Goal: Navigation & Orientation: Find specific page/section

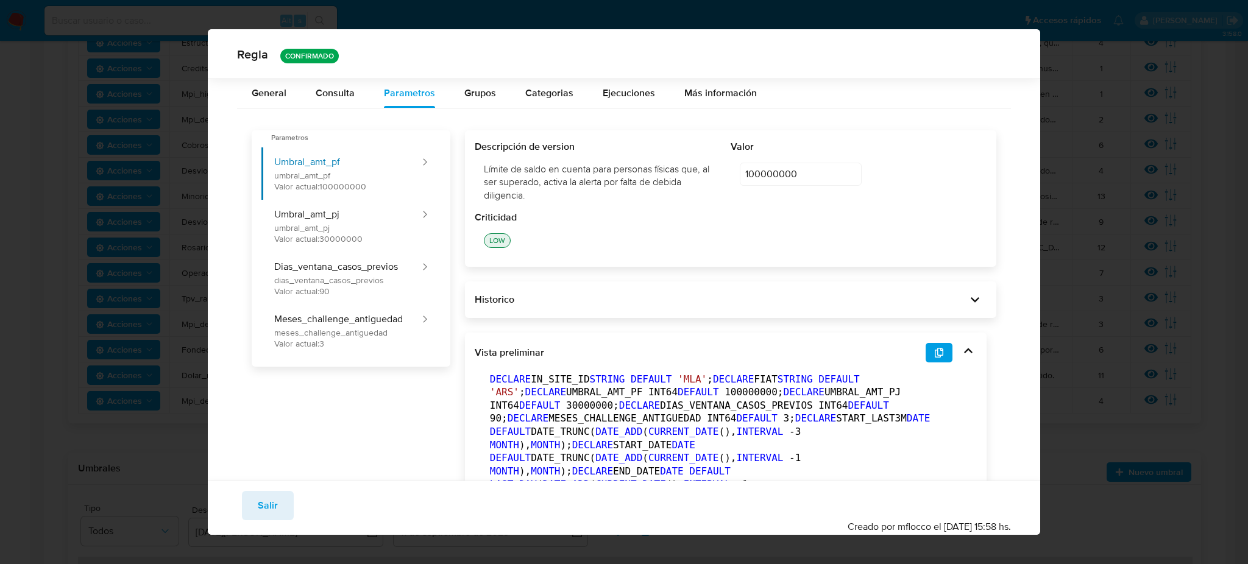
scroll to position [157, 0]
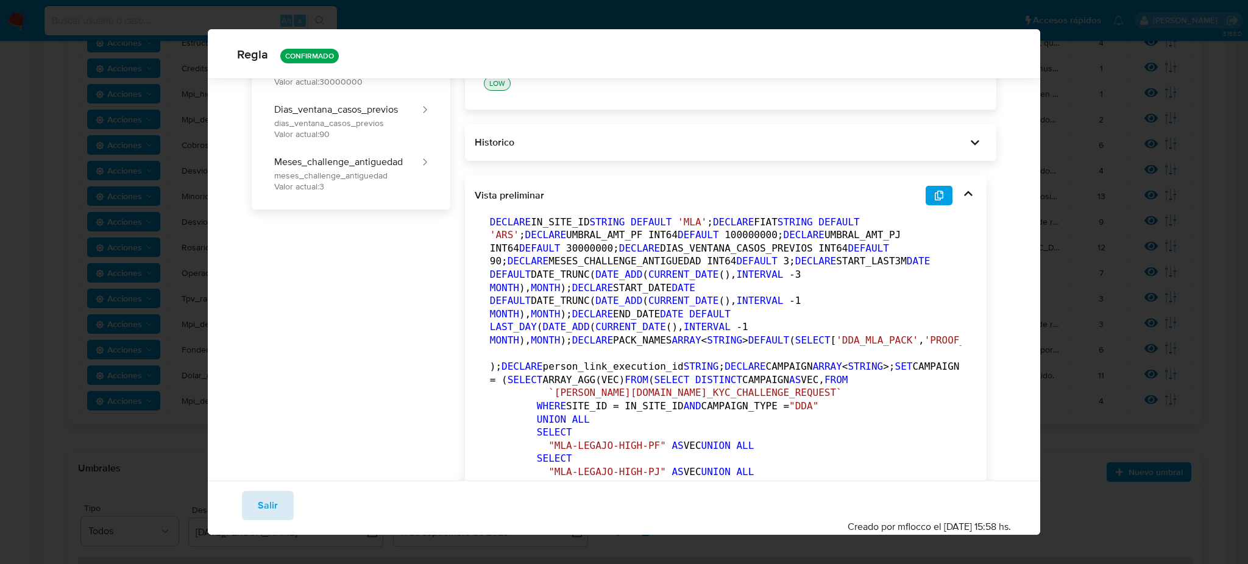
click at [280, 505] on button "Salir" at bounding box center [268, 505] width 52 height 29
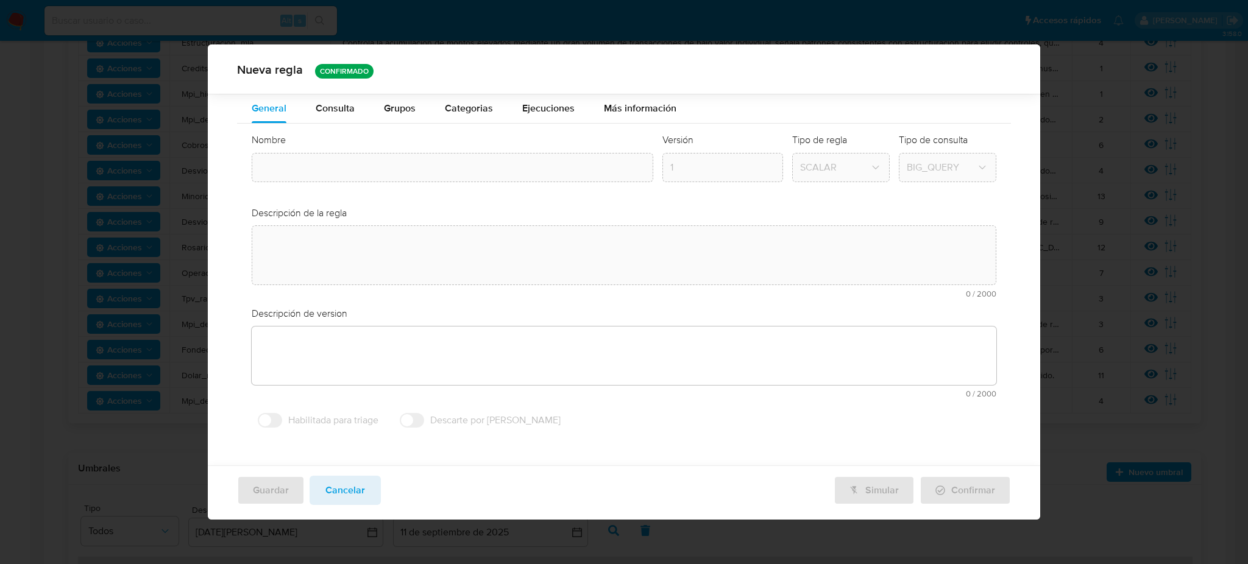
type input "Mpi_debida_diligencia"
type textarea "Alerta sobre clientes de alto riesgo con saldos invertidos en fondos meli en pe…"
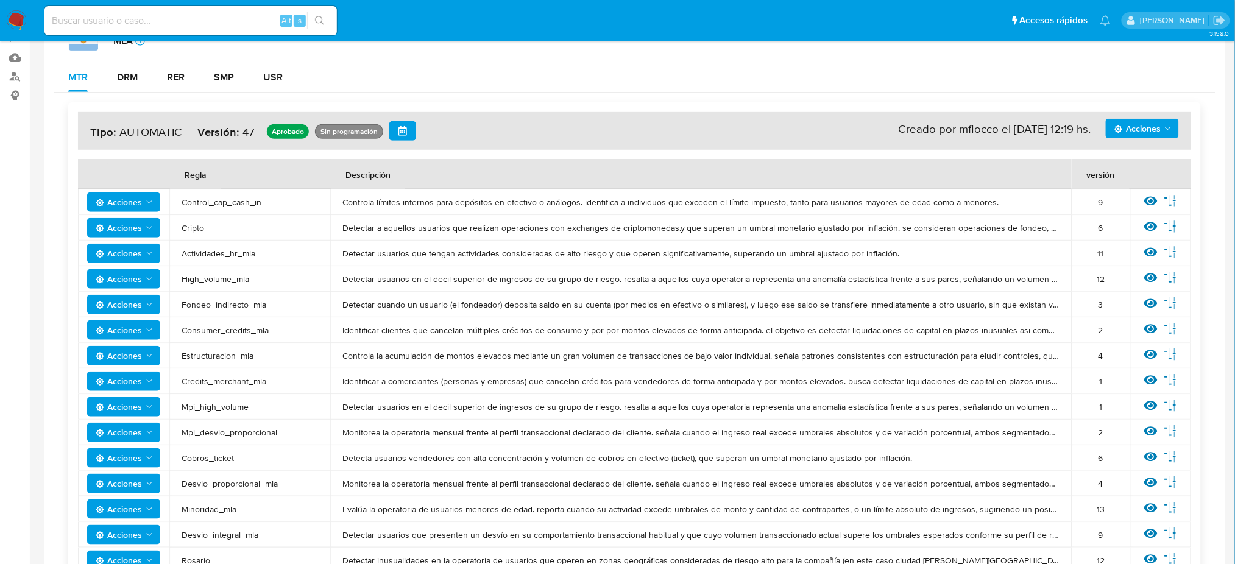
scroll to position [0, 0]
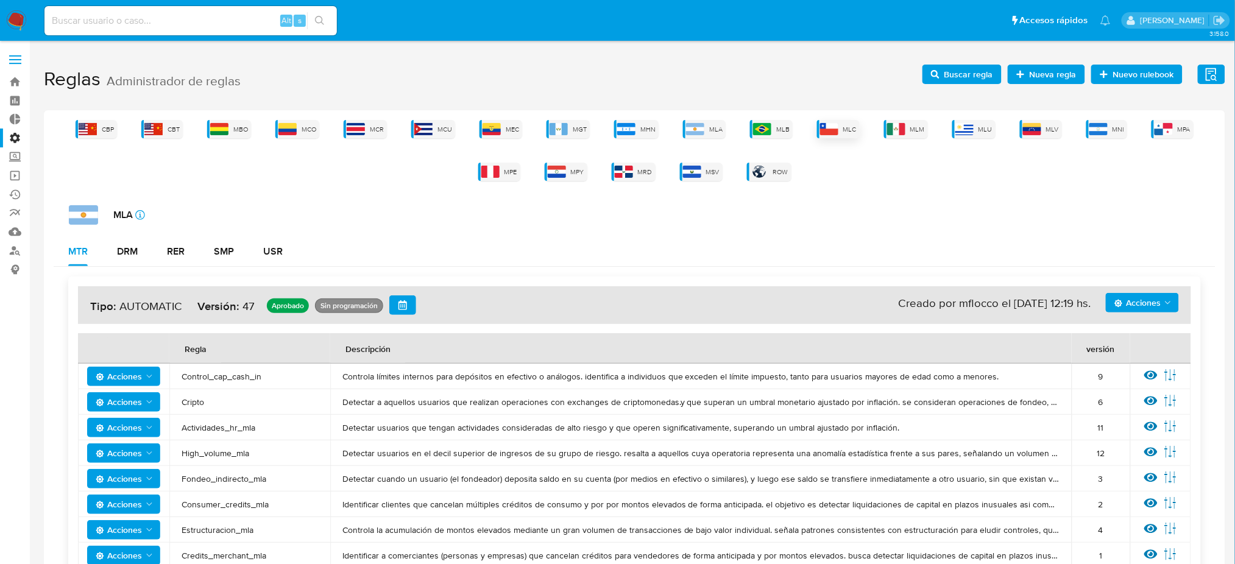
click at [835, 136] on div "MLC" at bounding box center [838, 129] width 43 height 18
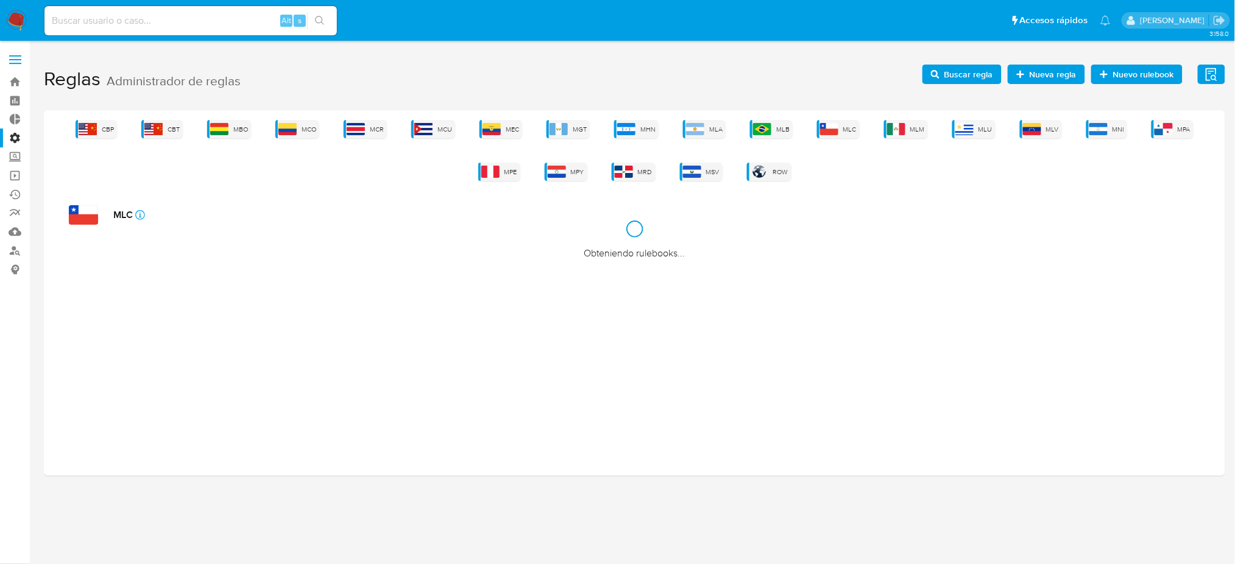
click at [12, 135] on label "Administración" at bounding box center [72, 138] width 145 height 19
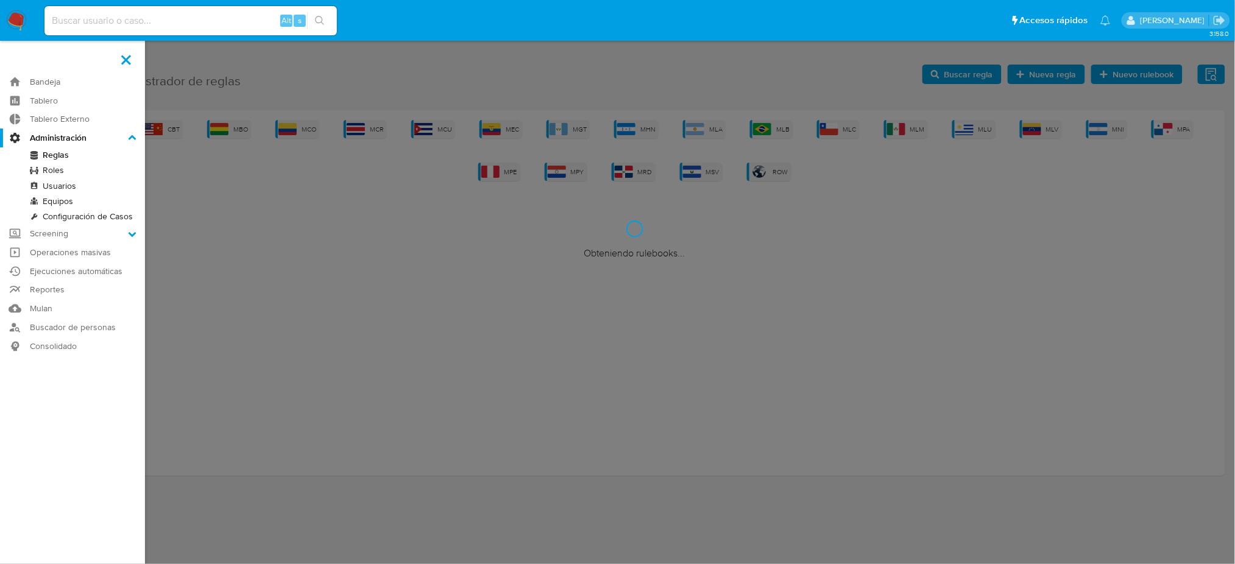
click at [0, 0] on input "Administración" at bounding box center [0, 0] width 0 height 0
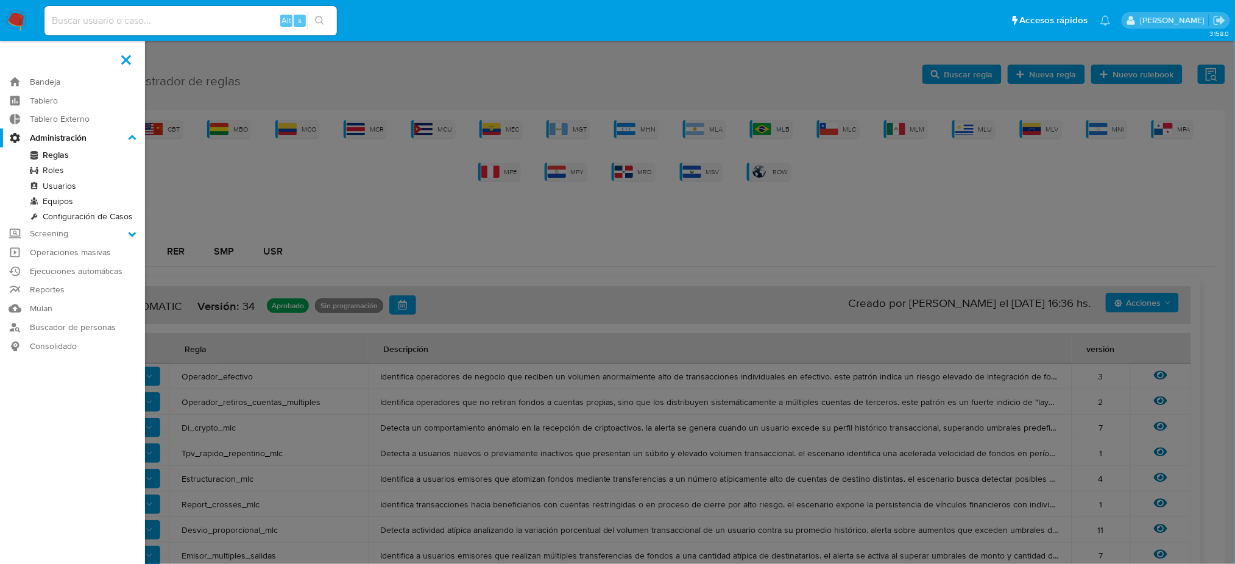
click at [68, 154] on link "Reglas" at bounding box center [72, 154] width 145 height 15
click at [96, 256] on link "Operaciones masivas" at bounding box center [72, 252] width 145 height 19
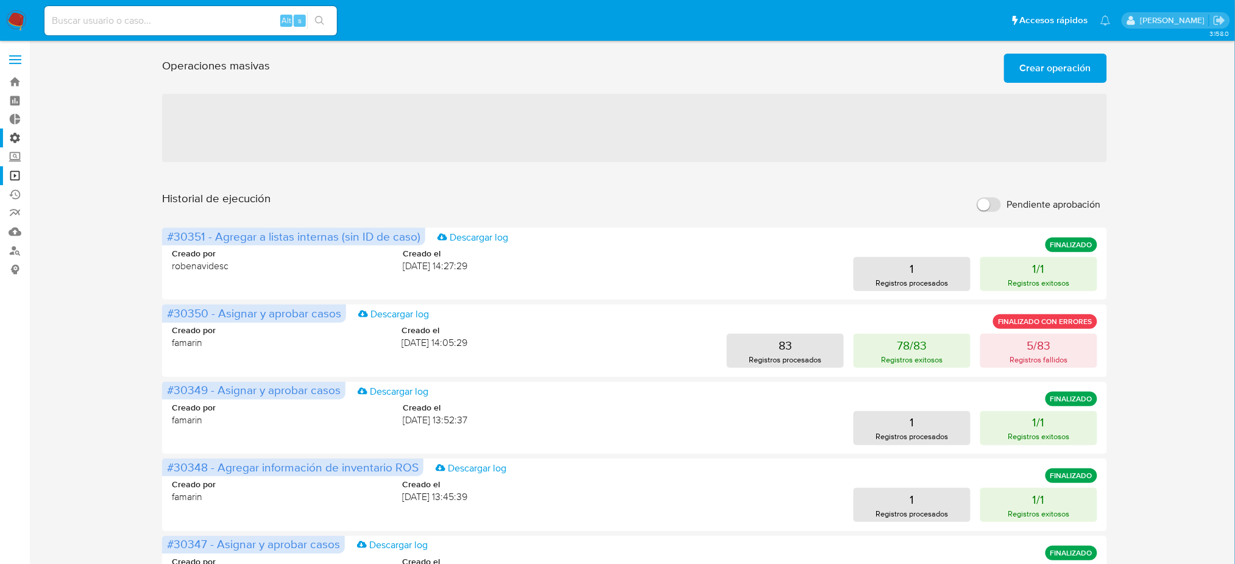
click at [14, 140] on label "Administración" at bounding box center [72, 138] width 145 height 19
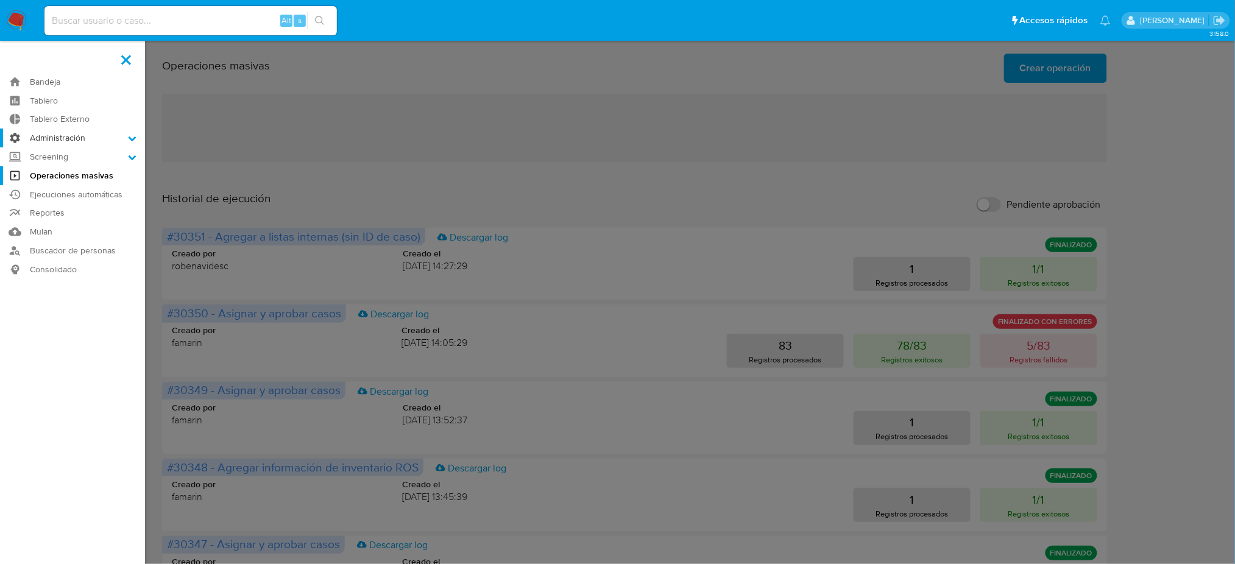
click at [0, 0] on input "Administración" at bounding box center [0, 0] width 0 height 0
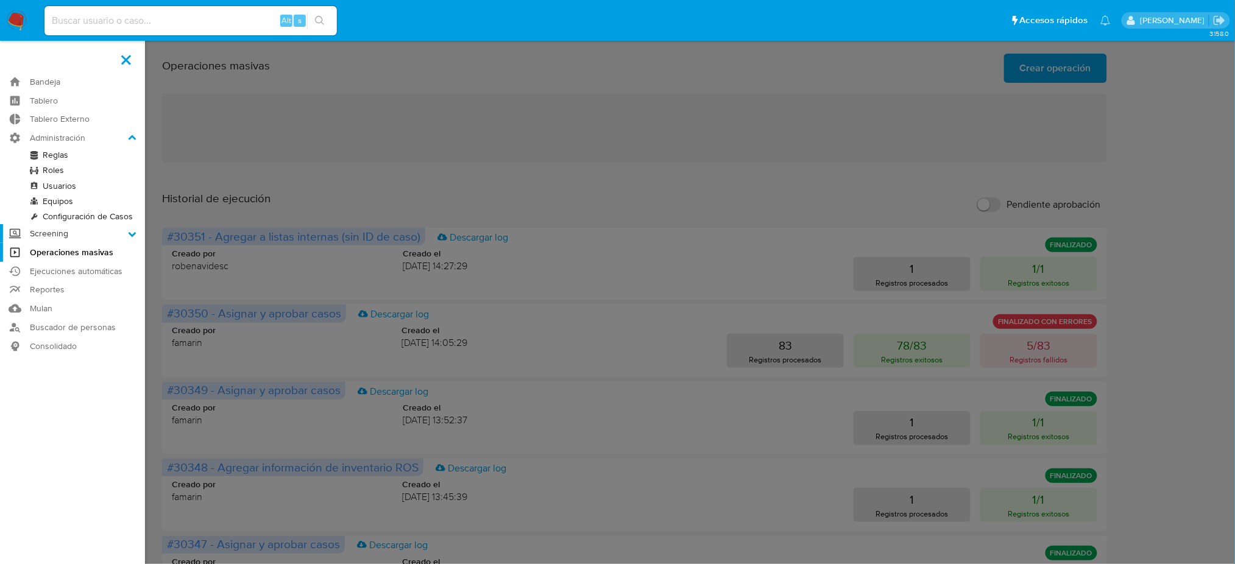
click at [57, 239] on label "Screening" at bounding box center [72, 233] width 145 height 19
click at [0, 0] on input "Screening" at bounding box center [0, 0] width 0 height 0
click at [84, 157] on label "Screening" at bounding box center [72, 156] width 145 height 19
click at [0, 0] on input "Screening" at bounding box center [0, 0] width 0 height 0
click at [43, 160] on label "Screening" at bounding box center [72, 156] width 145 height 19
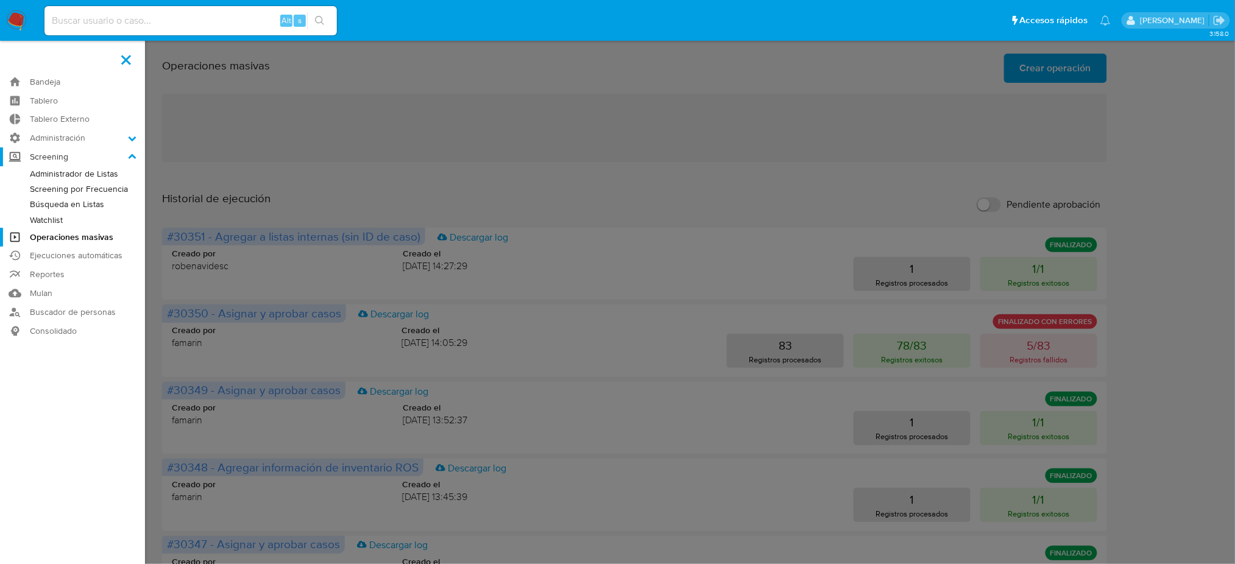
click at [0, 0] on input "Screening" at bounding box center [0, 0] width 0 height 0
click at [40, 137] on label "Administración" at bounding box center [72, 138] width 145 height 19
click at [0, 0] on input "Administración" at bounding box center [0, 0] width 0 height 0
click at [23, 270] on link "Ejecuciones automáticas" at bounding box center [72, 271] width 145 height 19
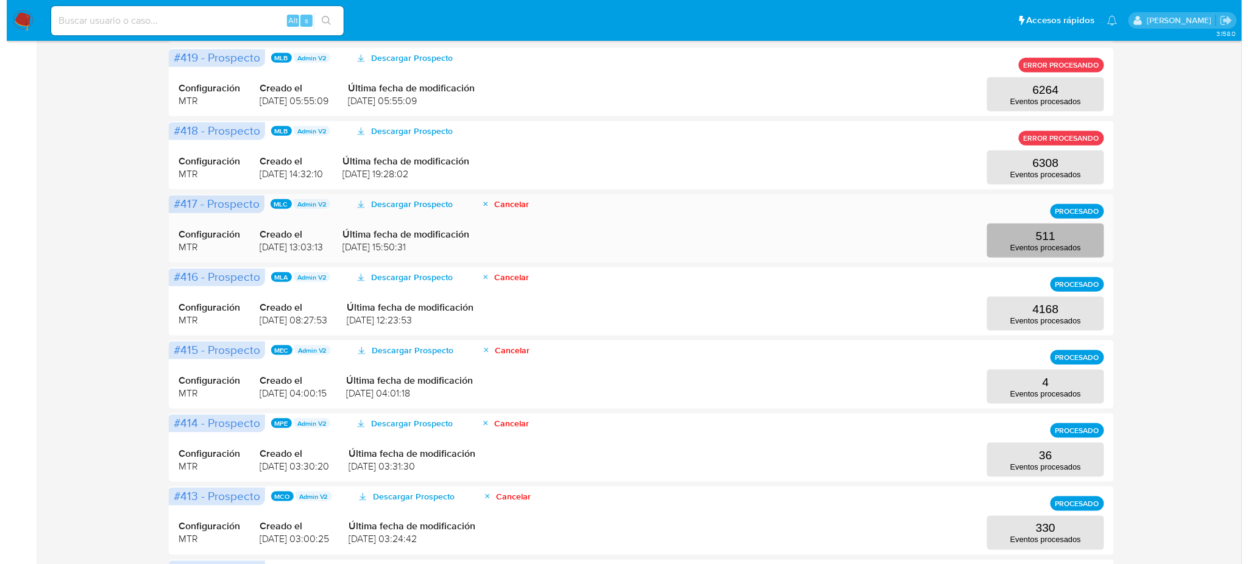
scroll to position [81, 0]
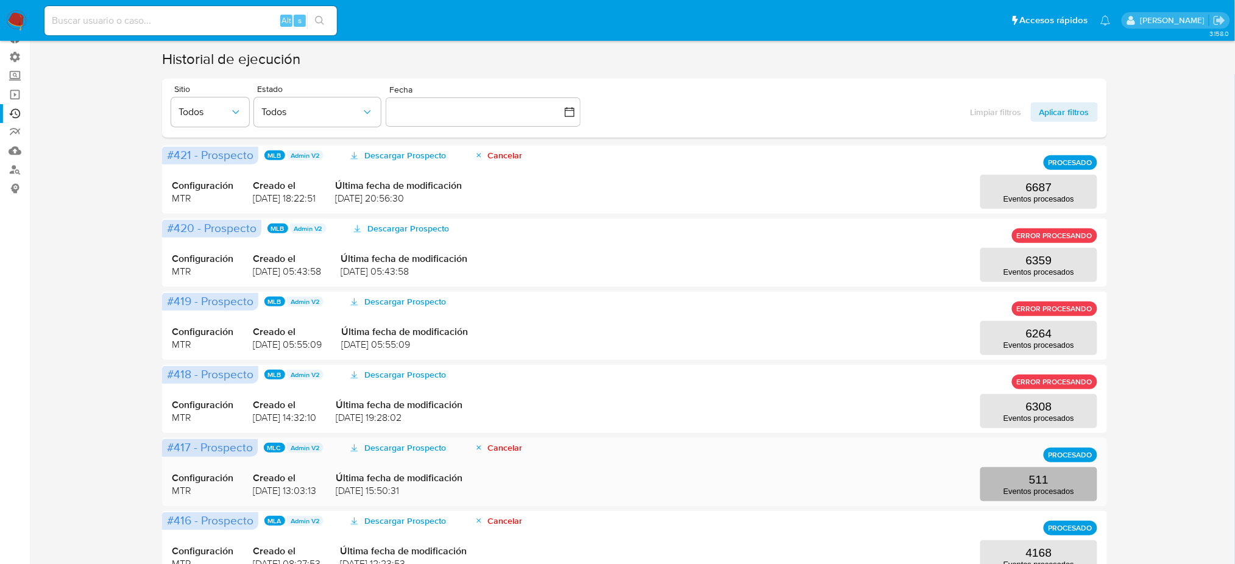
click at [1059, 478] on button "511 Eventos procesados" at bounding box center [1038, 484] width 117 height 34
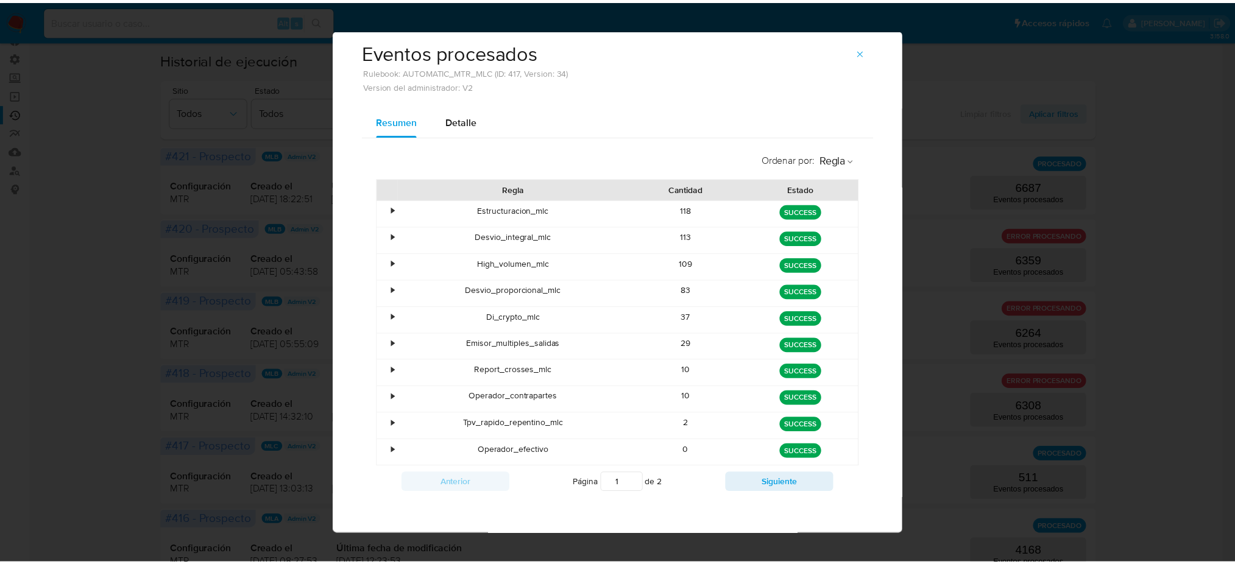
scroll to position [21, 0]
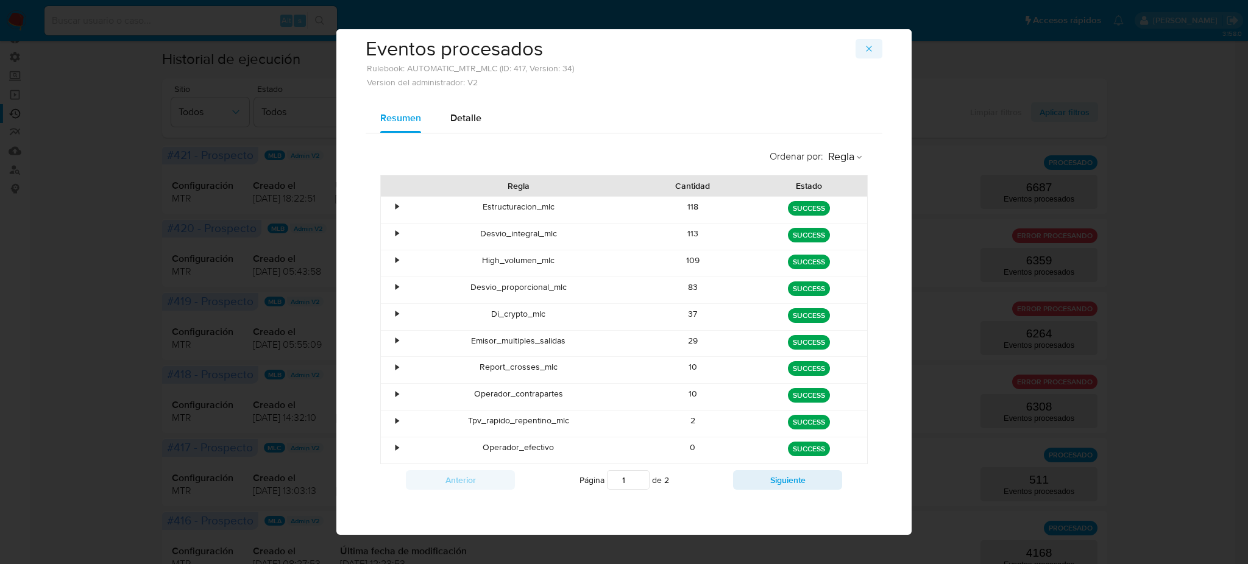
click at [864, 47] on icon "button" at bounding box center [869, 49] width 10 height 10
